Goal: Transaction & Acquisition: Download file/media

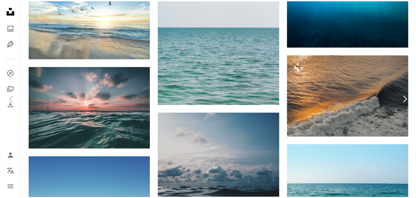
scroll to position [471, 0]
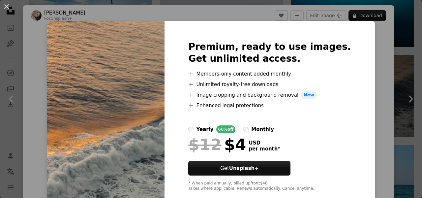
drag, startPoint x: 417, startPoint y: 8, endPoint x: 406, endPoint y: 12, distance: 11.5
click at [406, 12] on div "An X shape Premium, ready to use images. Get unlimited access. A plus sign Memb…" at bounding box center [211, 99] width 422 height 198
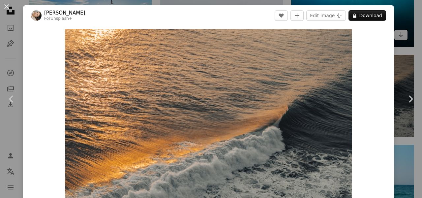
click at [407, 15] on div "An X shape Chevron left Chevron right [PERSON_NAME] For Unsplash+ A heart A plu…" at bounding box center [211, 99] width 422 height 198
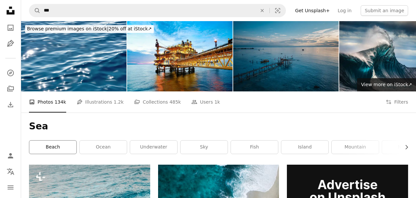
click at [61, 150] on link "beach" at bounding box center [52, 146] width 47 height 13
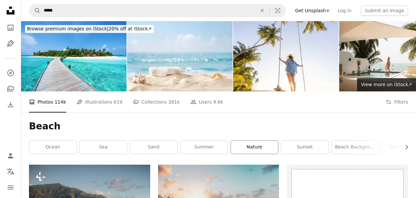
click at [251, 145] on link "nature" at bounding box center [254, 146] width 47 height 13
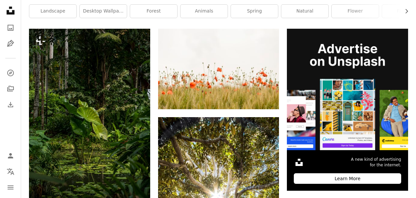
scroll to position [130, 0]
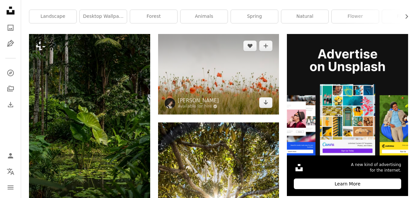
click at [185, 87] on img at bounding box center [218, 74] width 121 height 80
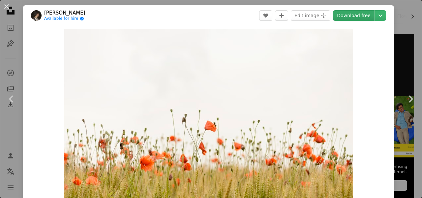
click at [355, 14] on link "Download free" at bounding box center [354, 15] width 42 height 11
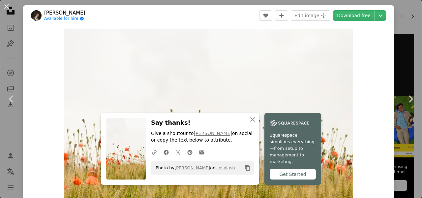
click at [409, 6] on div "An X shape Chevron left Chevron right [PERSON_NAME] Be Available for hire A che…" at bounding box center [211, 99] width 422 height 198
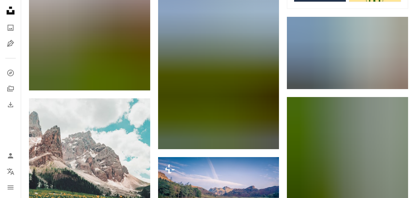
scroll to position [461, 0]
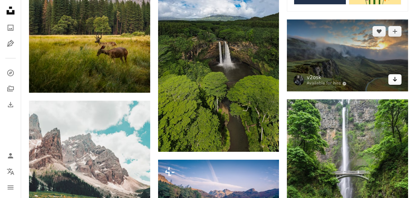
click at [393, 79] on icon "Arrow pointing down" at bounding box center [394, 79] width 5 height 8
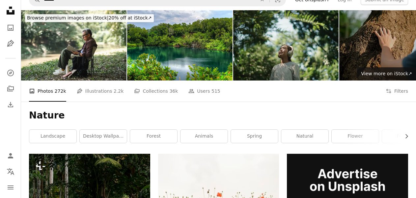
scroll to position [0, 0]
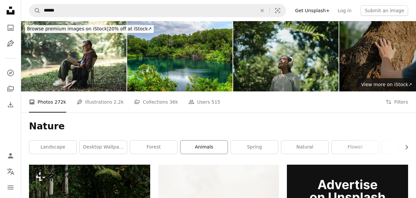
click at [212, 146] on link "animals" at bounding box center [204, 146] width 47 height 13
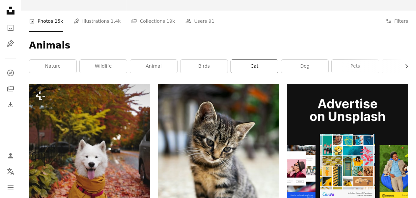
scroll to position [145, 0]
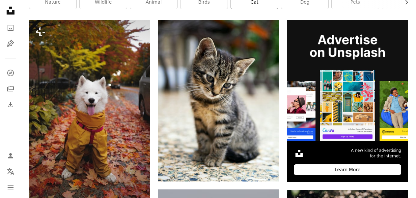
click at [257, 2] on link "cat" at bounding box center [254, 2] width 47 height 13
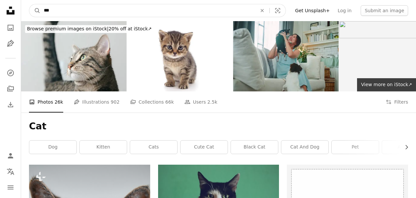
click at [206, 8] on input "***" at bounding box center [148, 10] width 214 height 13
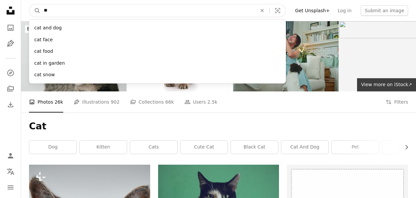
type input "*"
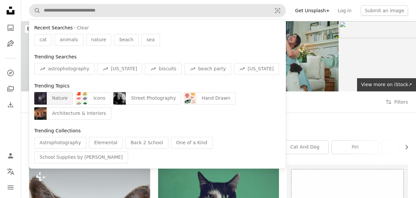
click at [57, 101] on div "Nature" at bounding box center [60, 98] width 26 height 13
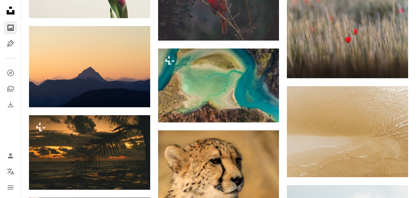
scroll to position [1049, 0]
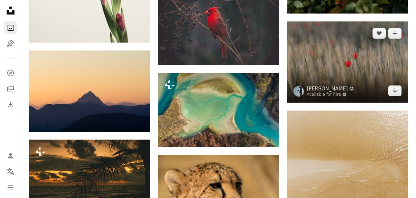
click at [347, 95] on img at bounding box center [347, 61] width 121 height 81
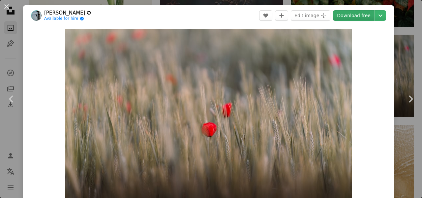
click at [357, 16] on link "Download free" at bounding box center [354, 15] width 42 height 11
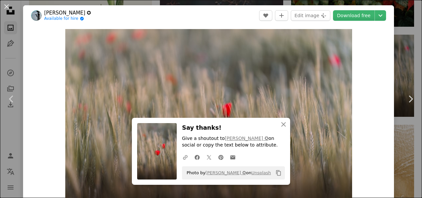
click at [402, 42] on div "An X shape Chevron left Chevron right [PERSON_NAME] ✪ Available for hire A chec…" at bounding box center [211, 99] width 422 height 198
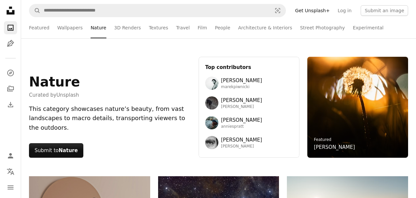
click at [12, 8] on icon at bounding box center [11, 11] width 8 height 8
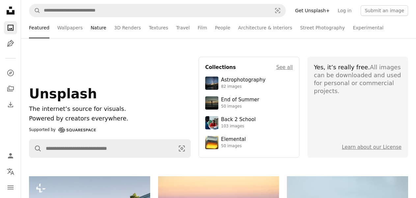
click at [94, 28] on link "Nature" at bounding box center [98, 27] width 15 height 21
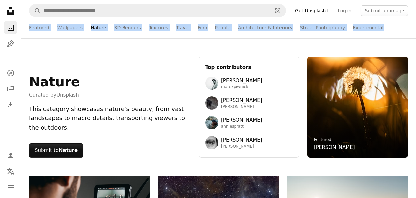
drag, startPoint x: 415, startPoint y: 9, endPoint x: 418, endPoint y: 23, distance: 14.5
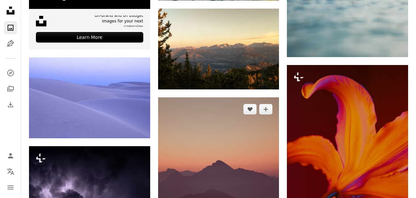
scroll to position [1423, 0]
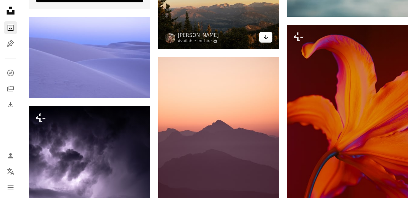
click at [268, 37] on icon "Arrow pointing down" at bounding box center [265, 37] width 5 height 8
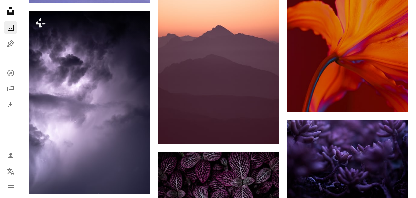
scroll to position [1700, 0]
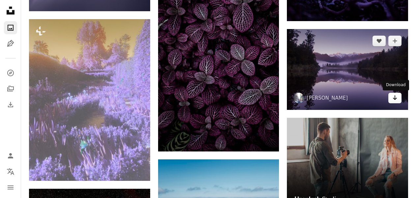
click at [397, 100] on icon "Arrow pointing down" at bounding box center [394, 98] width 5 height 8
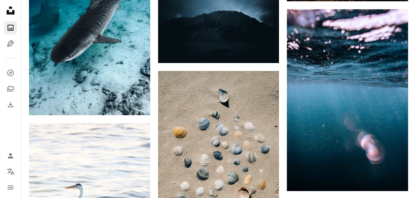
scroll to position [2715, 0]
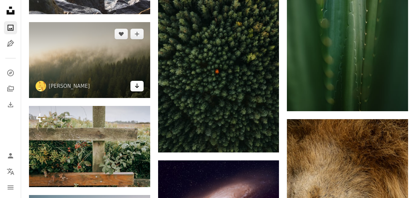
click at [136, 86] on icon "Arrow pointing down" at bounding box center [136, 86] width 5 height 8
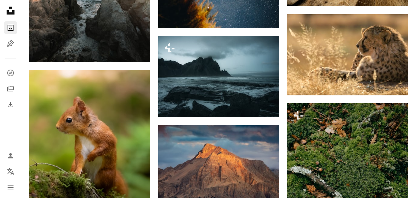
scroll to position [3024, 0]
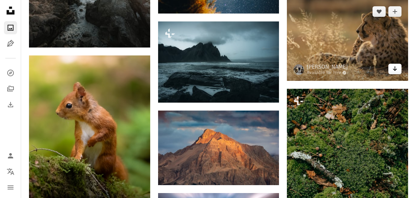
click at [396, 70] on icon "Download" at bounding box center [395, 68] width 4 height 5
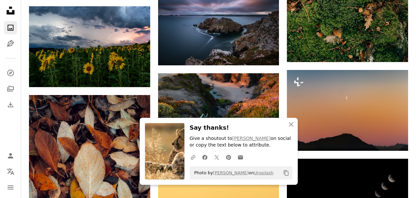
scroll to position [3240, 0]
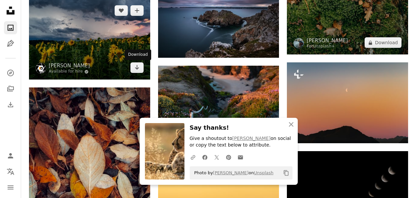
click at [137, 67] on icon "Download" at bounding box center [137, 67] width 4 height 5
